Goal: Transaction & Acquisition: Subscribe to service/newsletter

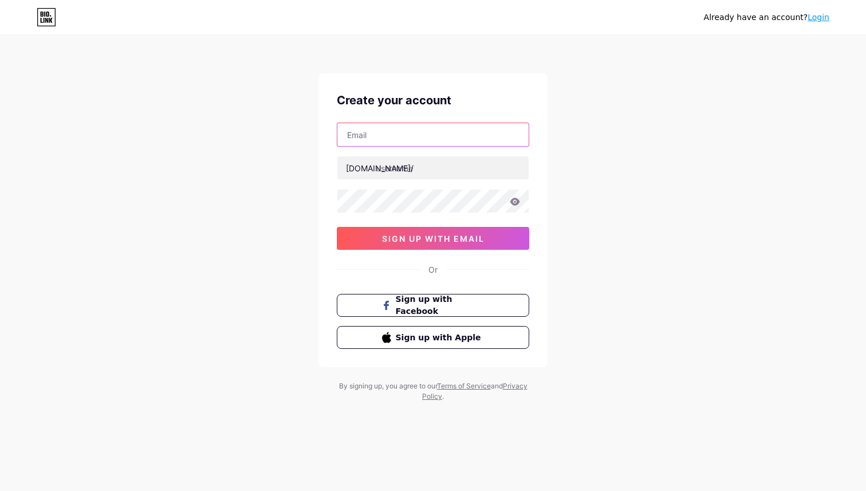
click at [415, 136] on input "text" at bounding box center [432, 134] width 191 height 23
type input "[EMAIL_ADDRESS][PERSON_NAME]"
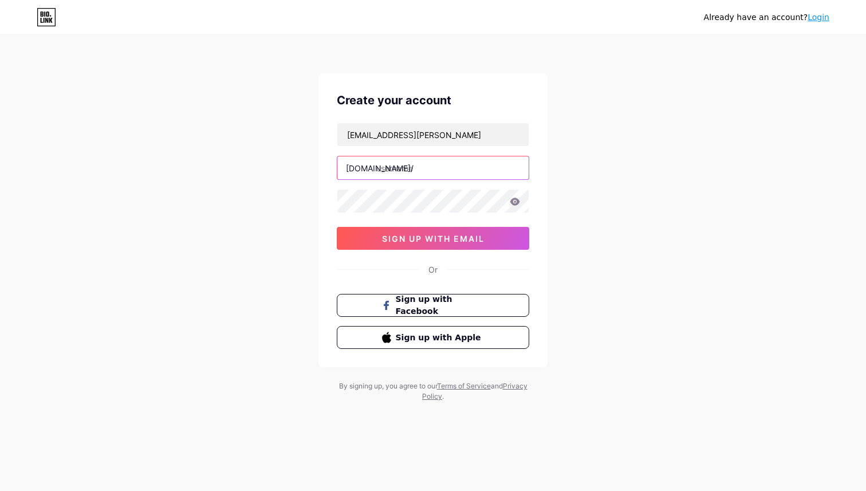
click at [426, 167] on input "text" at bounding box center [432, 167] width 191 height 23
type input "bartydoesai"
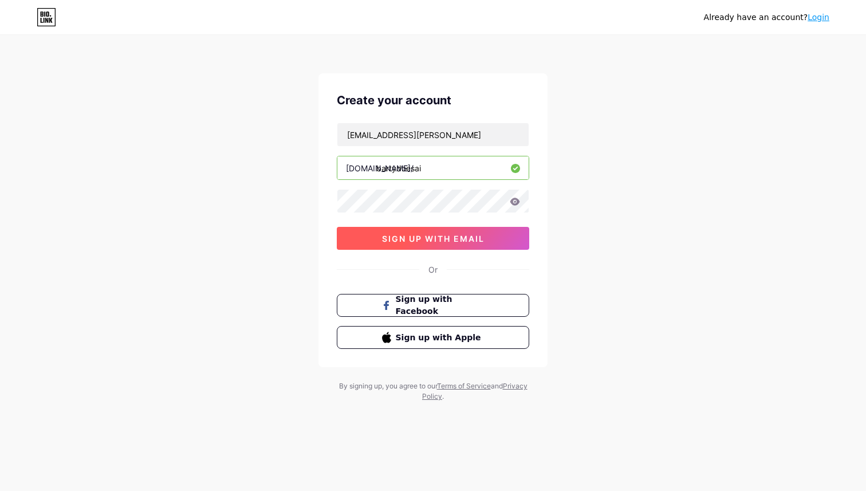
click at [470, 237] on span "sign up with email" at bounding box center [433, 239] width 103 height 10
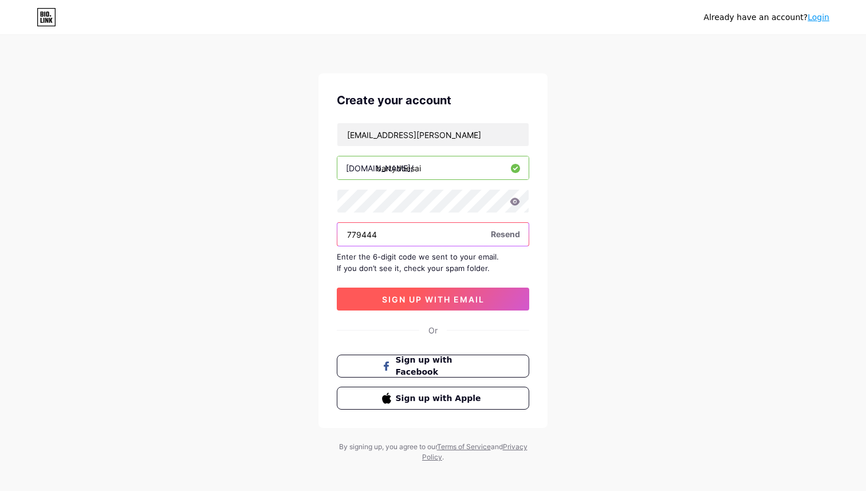
type input "779444"
click at [453, 297] on span "sign up with email" at bounding box center [433, 299] width 103 height 10
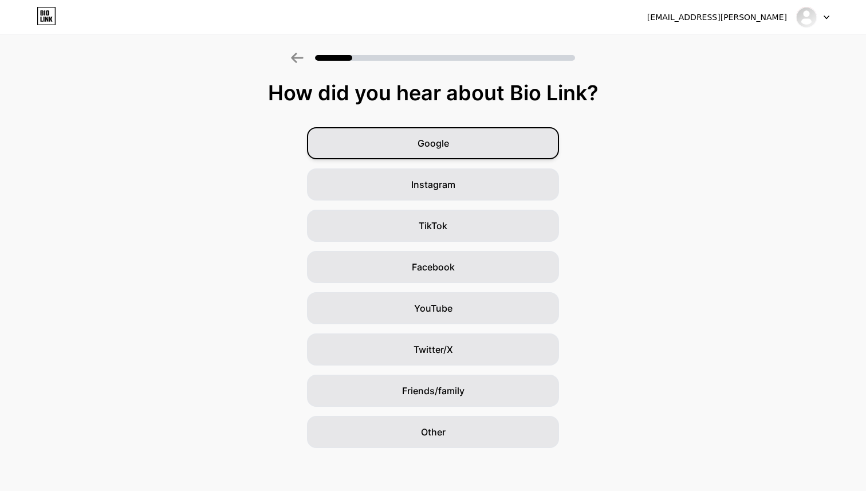
click at [490, 147] on div "Google" at bounding box center [433, 143] width 252 height 32
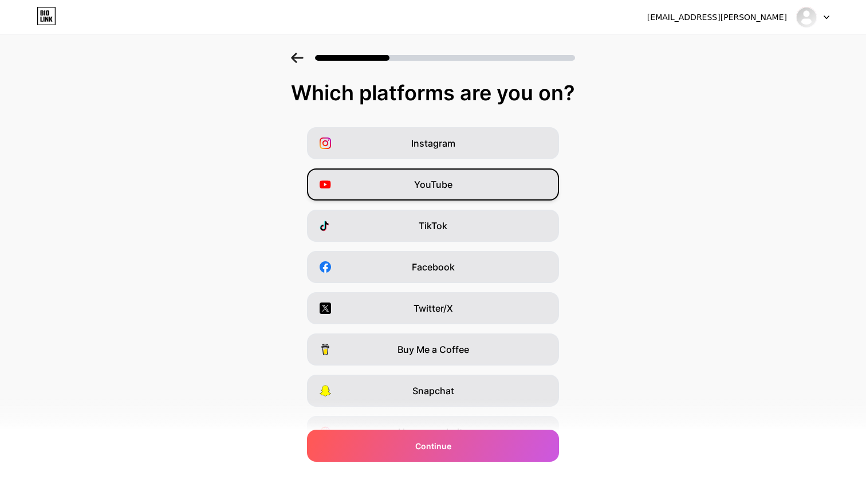
click at [459, 178] on div "YouTube" at bounding box center [433, 184] width 252 height 32
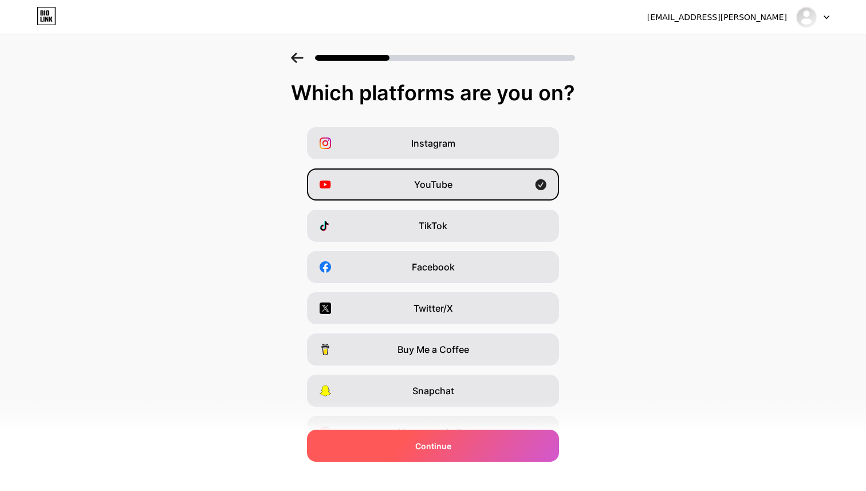
click at [420, 454] on div "Continue" at bounding box center [433, 446] width 252 height 32
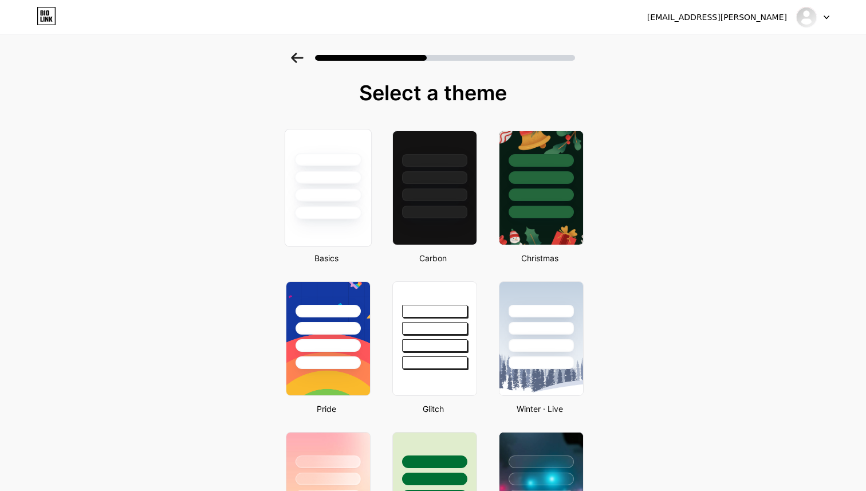
click at [361, 192] on div at bounding box center [327, 194] width 67 height 13
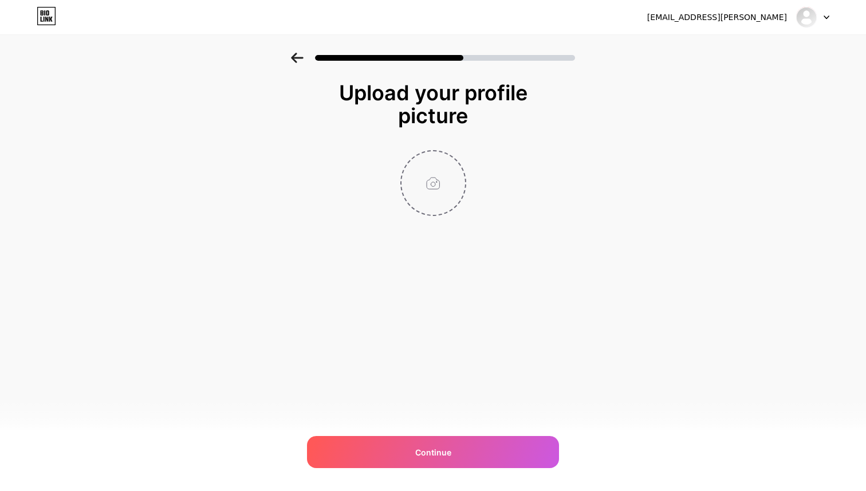
click at [444, 184] on input "file" at bounding box center [434, 183] width 64 height 64
type input "C:\fakepath\3.png"
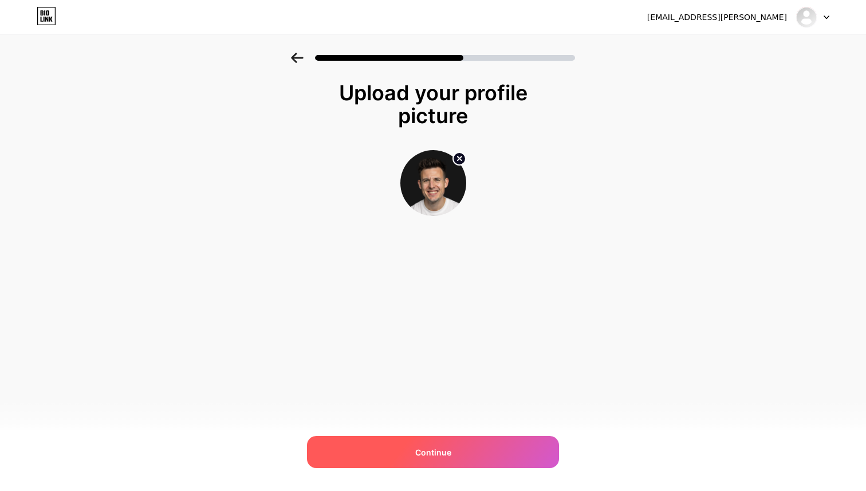
click at [447, 448] on span "Continue" at bounding box center [433, 452] width 36 height 12
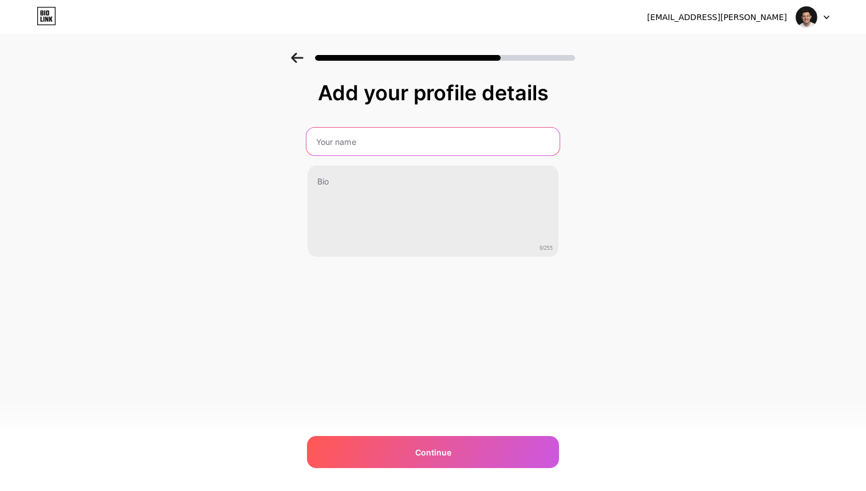
click at [395, 142] on input "text" at bounding box center [432, 141] width 253 height 27
type input "[PERSON_NAME] Does AI"
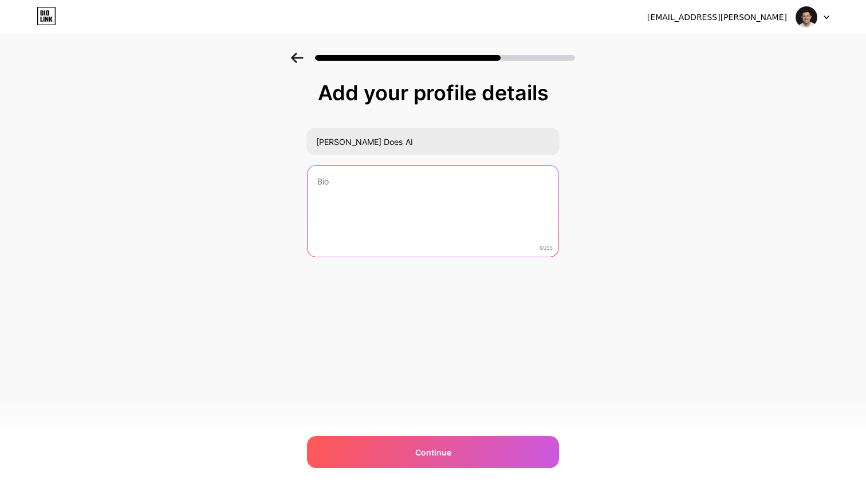
click at [369, 221] on textarea at bounding box center [433, 212] width 251 height 92
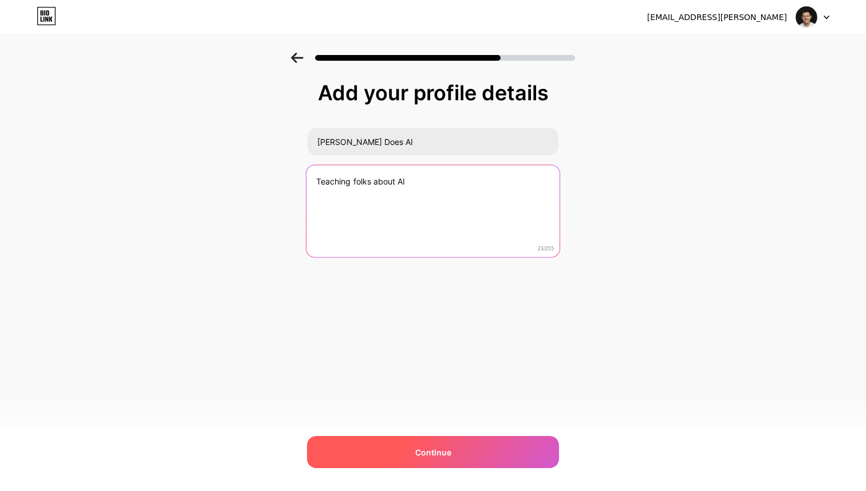
type textarea "Teaching folks about AI"
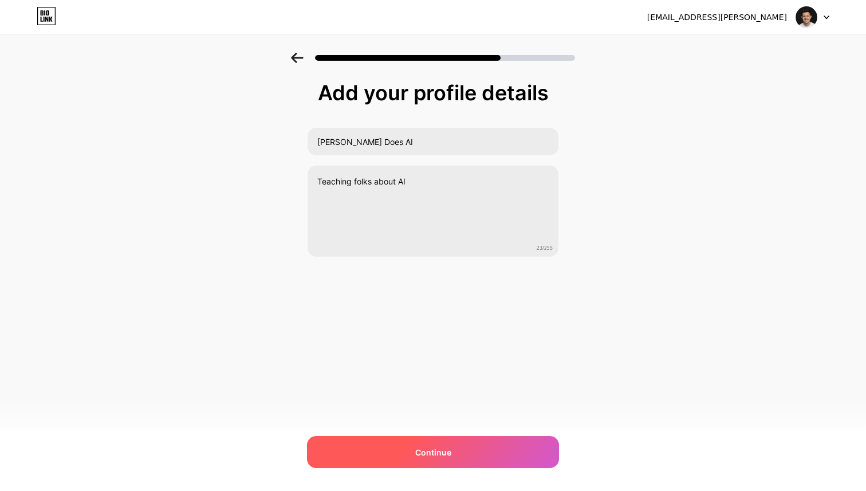
click at [459, 459] on div "Continue" at bounding box center [433, 452] width 252 height 32
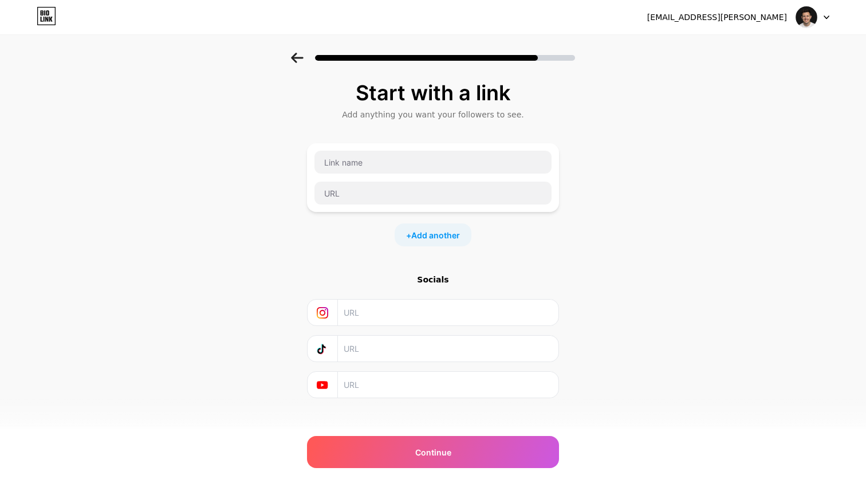
click at [404, 383] on input "text" at bounding box center [448, 385] width 208 height 26
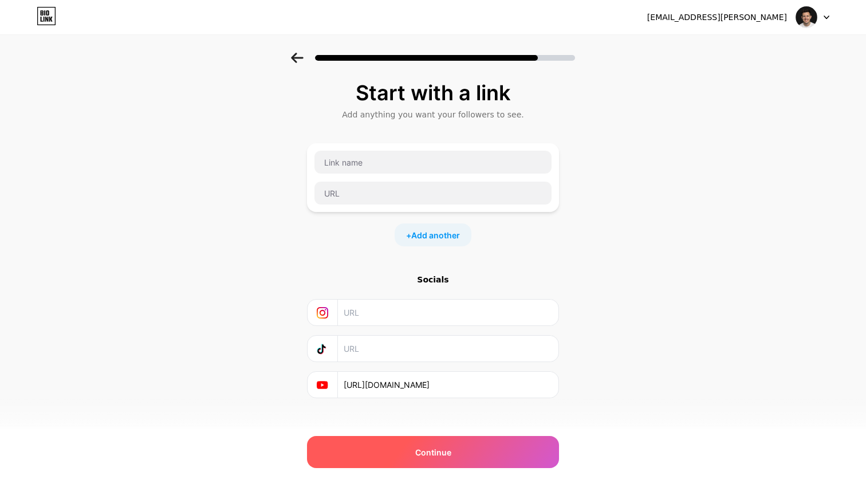
type input "[URL][DOMAIN_NAME]"
click at [455, 456] on div "Continue" at bounding box center [433, 452] width 252 height 32
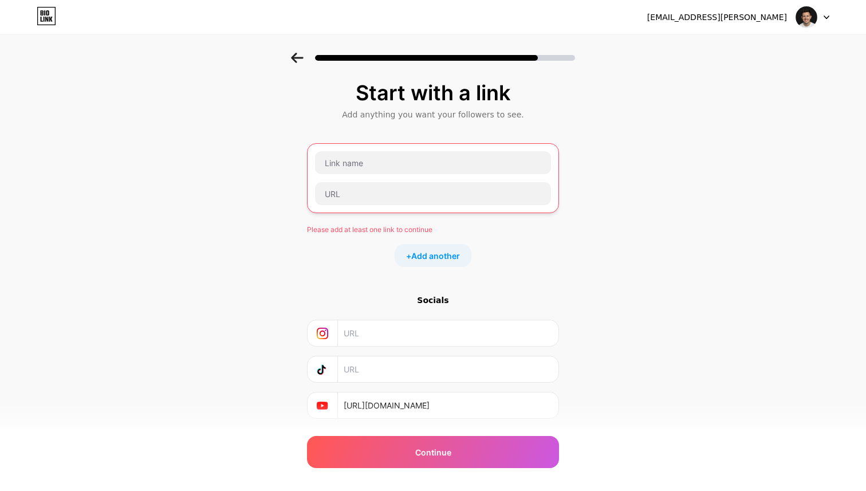
click at [399, 411] on input "[URL][DOMAIN_NAME]" at bounding box center [448, 405] width 208 height 26
click at [374, 164] on input "text" at bounding box center [433, 162] width 236 height 23
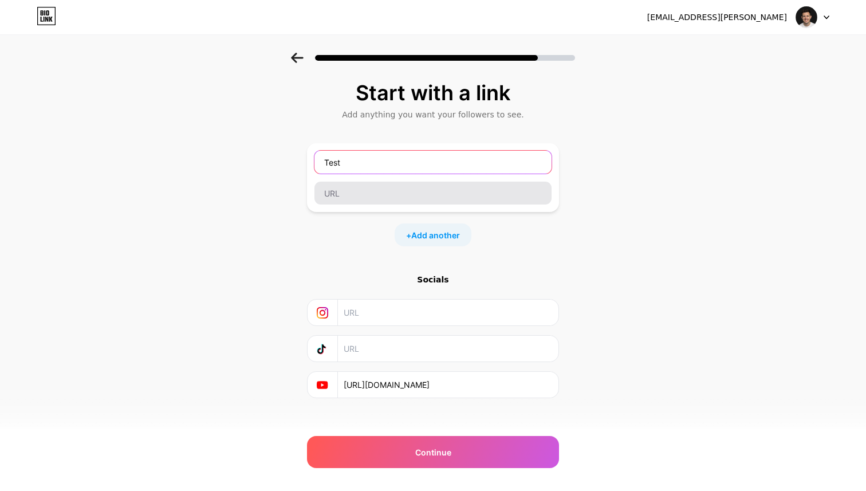
type input "Test"
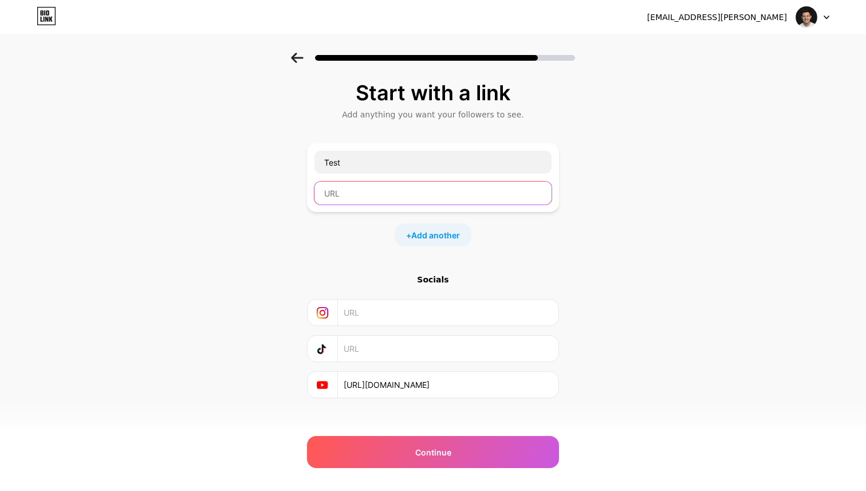
click at [387, 191] on input "text" at bounding box center [432, 193] width 237 height 23
paste input "[URL][DOMAIN_NAME]"
type input "[URL][DOMAIN_NAME]"
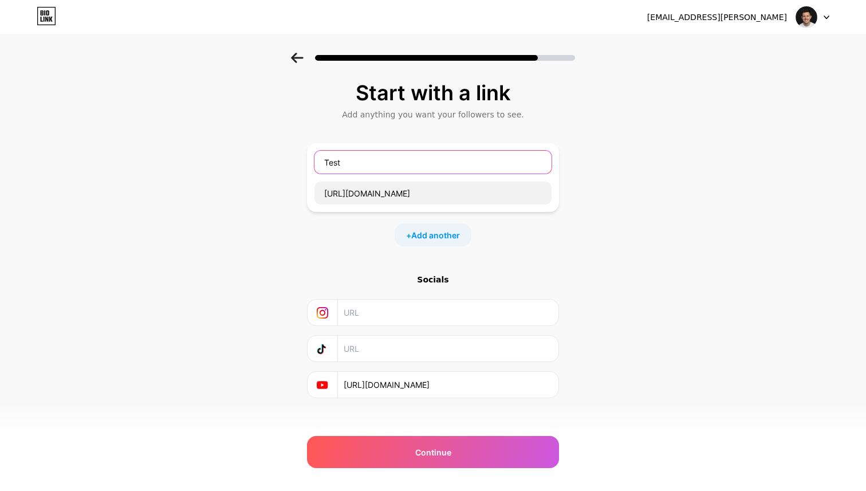
click at [370, 171] on input "Test" at bounding box center [432, 162] width 237 height 23
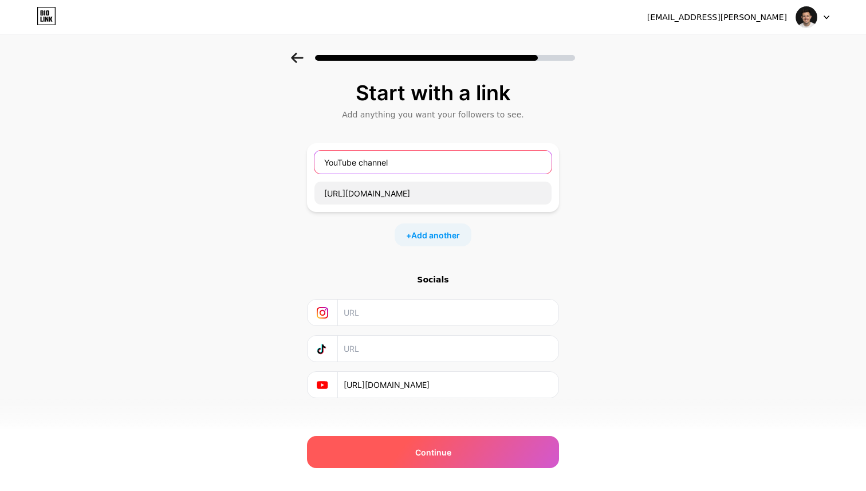
type input "YouTube channel"
click at [444, 455] on span "Continue" at bounding box center [433, 452] width 36 height 12
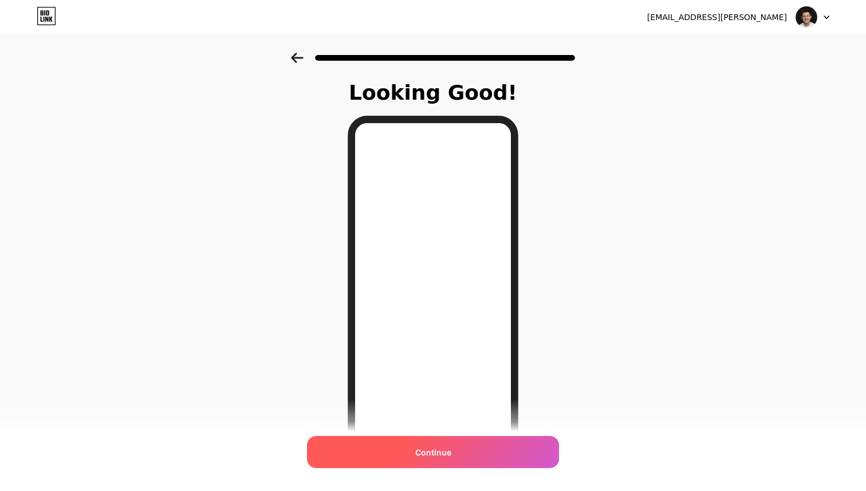
click at [466, 444] on div "Continue" at bounding box center [433, 452] width 252 height 32
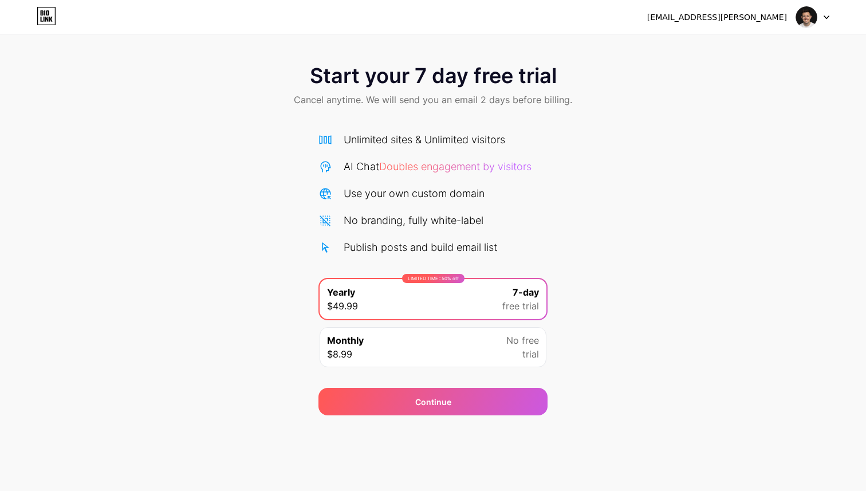
click at [470, 362] on div "Monthly $8.99 No free trial" at bounding box center [433, 347] width 227 height 40
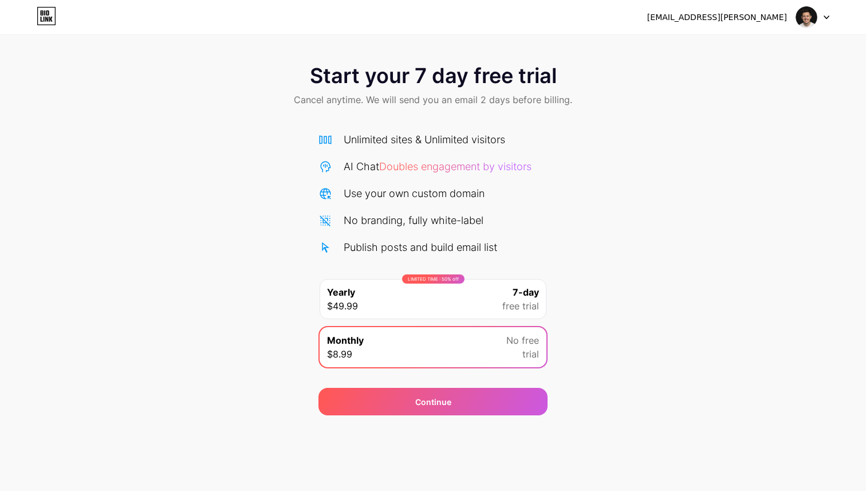
click at [473, 300] on div "LIMITED TIME : 50% off Yearly $49.99 7-day free trial" at bounding box center [433, 299] width 227 height 40
